Goal: Task Accomplishment & Management: Use online tool/utility

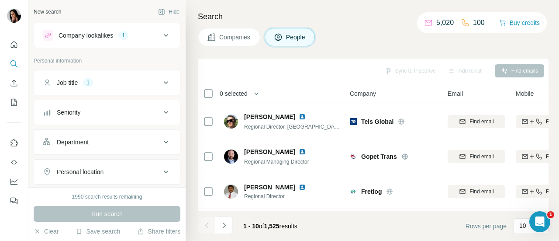
click at [140, 79] on div "Job title 1" at bounding box center [102, 82] width 118 height 9
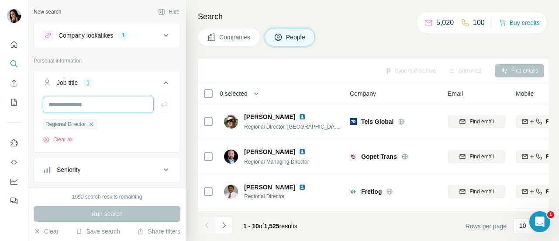
click at [83, 106] on input "text" at bounding box center [98, 105] width 111 height 16
click at [90, 124] on icon "button" at bounding box center [91, 124] width 7 height 7
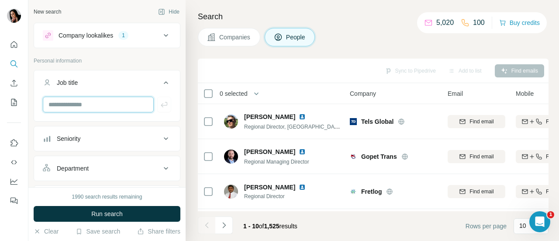
click at [82, 105] on input "text" at bounding box center [98, 105] width 111 height 16
type input "*********"
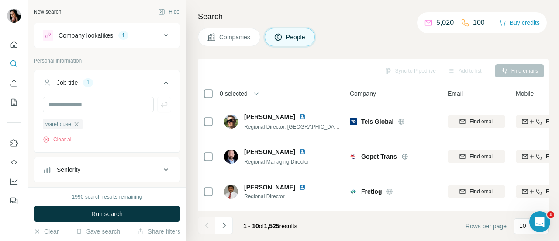
click at [122, 215] on span "Run search" at bounding box center [106, 213] width 31 height 9
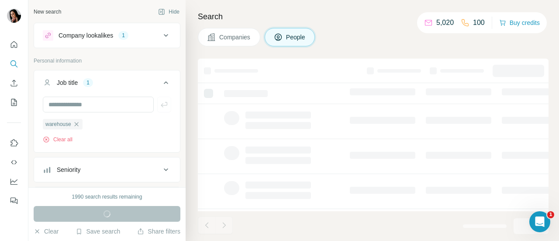
click at [234, 39] on span "Companies" at bounding box center [235, 37] width 32 height 9
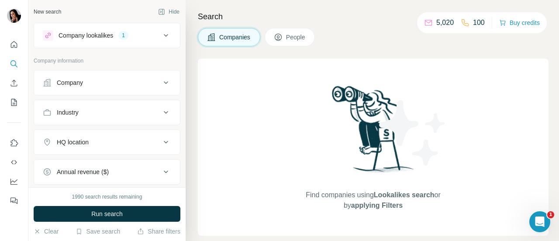
click at [136, 38] on div "Company lookalikes 1" at bounding box center [102, 35] width 118 height 10
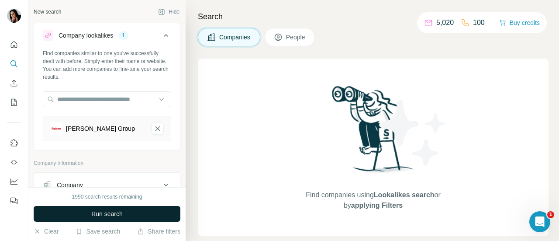
click at [149, 215] on button "Run search" at bounding box center [107, 214] width 147 height 16
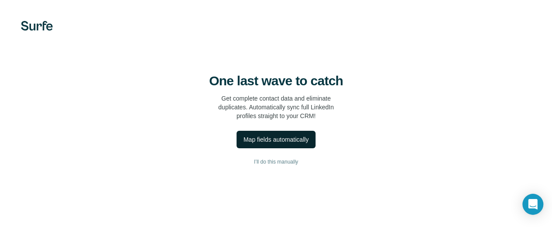
click at [244, 144] on div "Map fields automatically" at bounding box center [276, 139] width 65 height 9
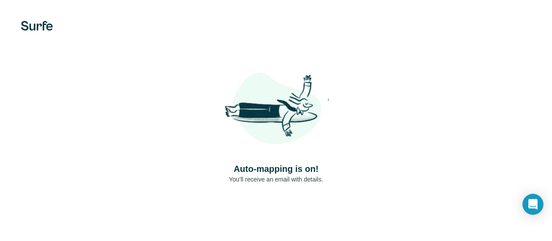
scroll to position [33, 0]
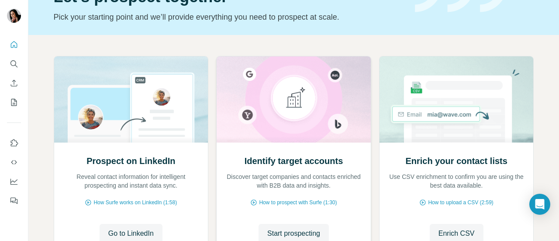
scroll to position [87, 0]
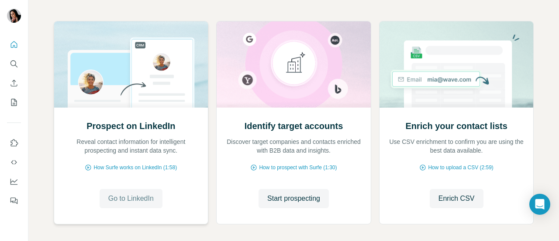
click at [123, 196] on span "Go to LinkedIn" at bounding box center [130, 198] width 45 height 10
click at [287, 201] on span "Start prospecting" at bounding box center [293, 198] width 53 height 10
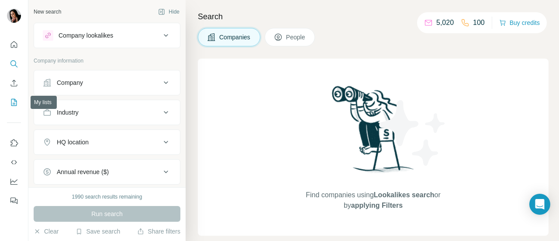
click at [12, 106] on icon "My lists" at bounding box center [14, 102] width 9 height 9
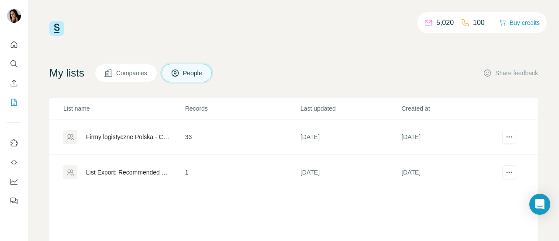
click at [136, 138] on div "Firmy logistyczne Polska - CEO, Dyrektorzy logistyczni, Managerowie logistyki" at bounding box center [128, 136] width 84 height 9
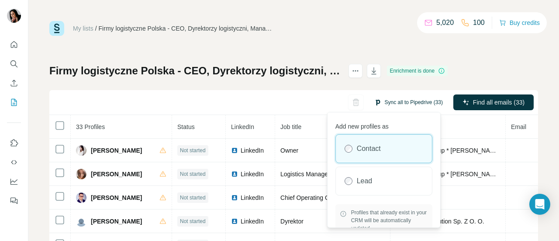
click at [412, 102] on button "Sync all to Pipedrive (33)" at bounding box center [408, 102] width 81 height 13
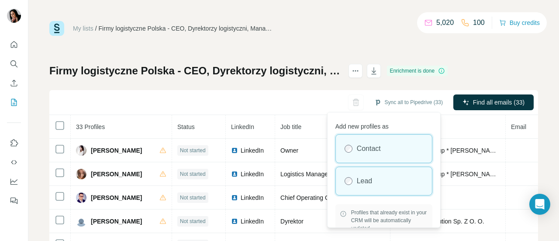
click at [357, 185] on label "Lead" at bounding box center [365, 181] width 16 height 10
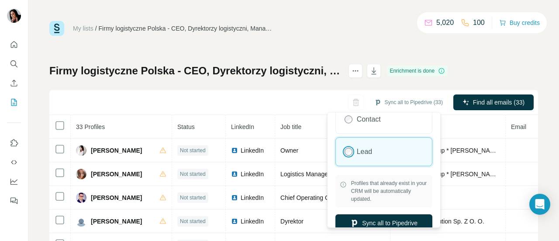
scroll to position [39, 0]
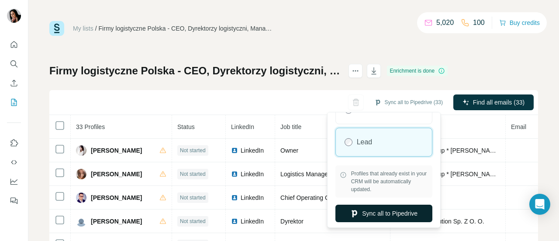
click at [396, 214] on button "Sync all to Pipedrive" at bounding box center [383, 212] width 97 height 17
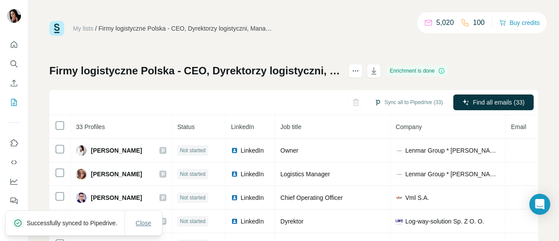
click at [149, 220] on span "Close" at bounding box center [144, 222] width 16 height 9
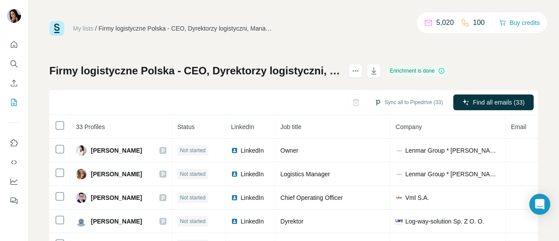
scroll to position [44, 0]
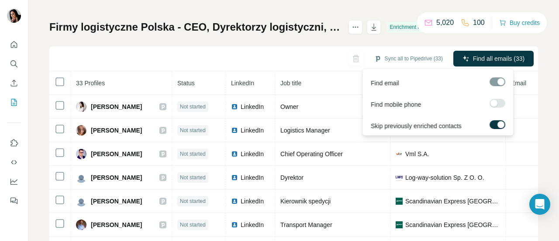
click at [498, 104] on label at bounding box center [498, 103] width 16 height 9
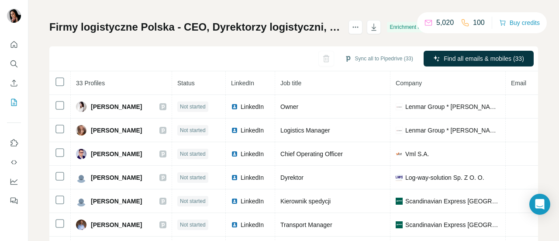
click at [545, 79] on div "My lists / Firmy logistyczne Polska - CEO, Dyrektorzy logistyczni, Managerowie …" at bounding box center [293, 120] width 531 height 241
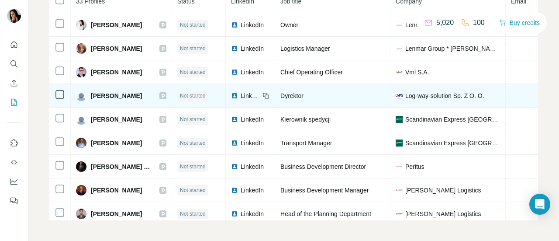
scroll to position [0, 0]
